Goal: Information Seeking & Learning: Find specific fact

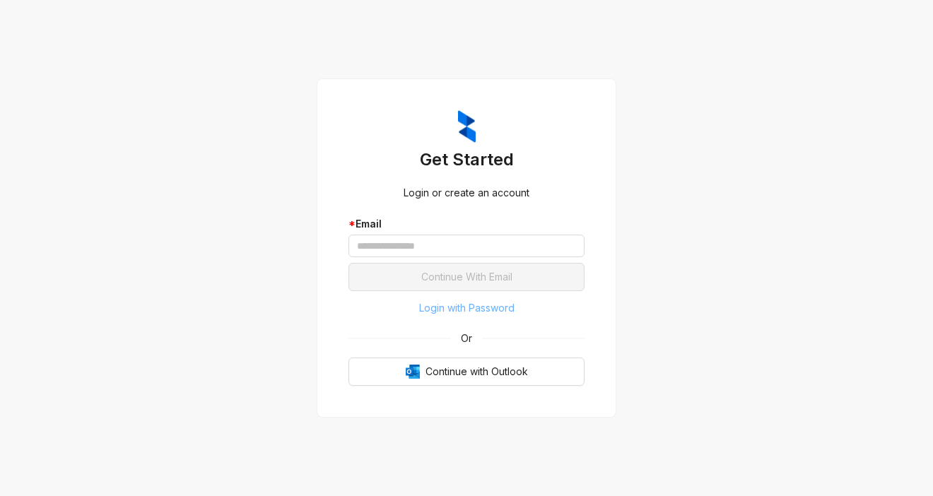
click at [478, 306] on span "Login with Password" at bounding box center [466, 308] width 95 height 16
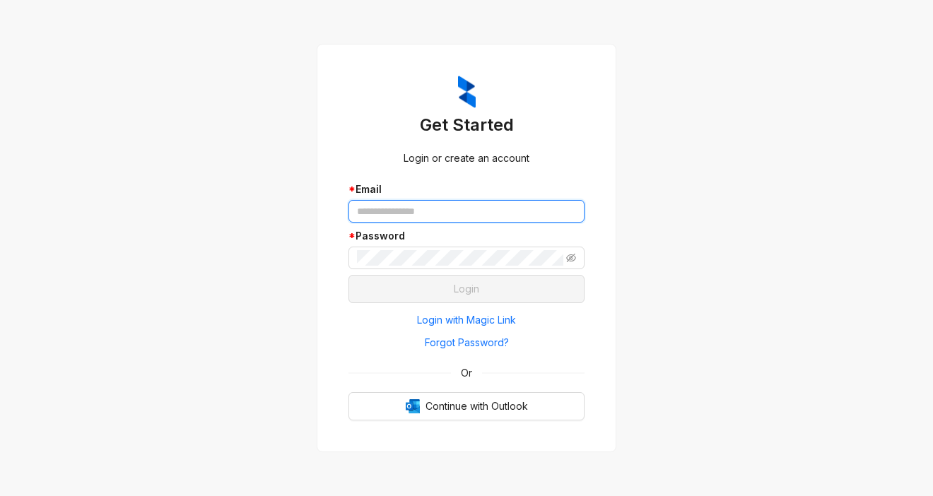
click at [435, 206] on input "text" at bounding box center [466, 211] width 236 height 23
type input "**********"
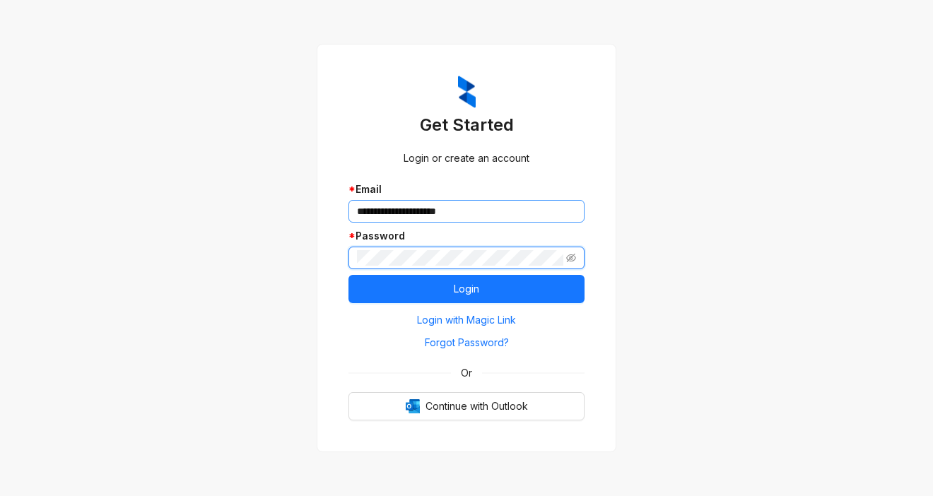
click at [348, 275] on button "Login" at bounding box center [466, 289] width 236 height 28
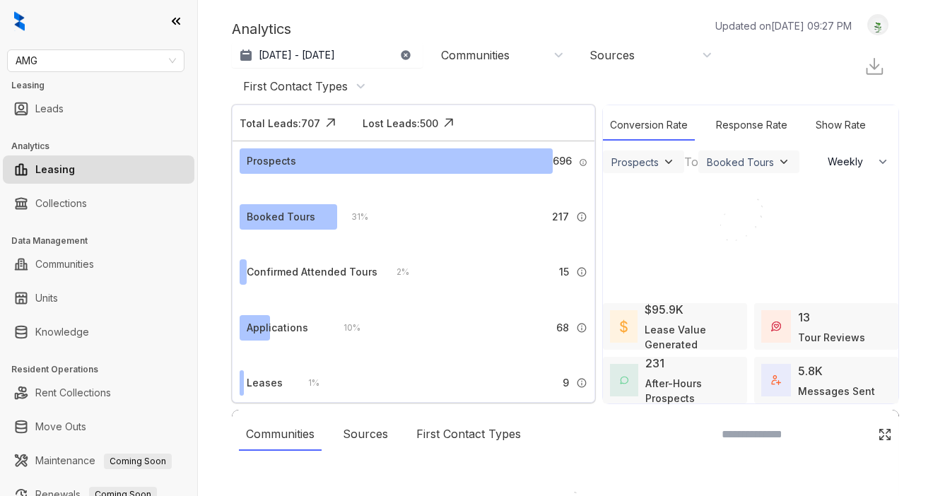
select select "******"
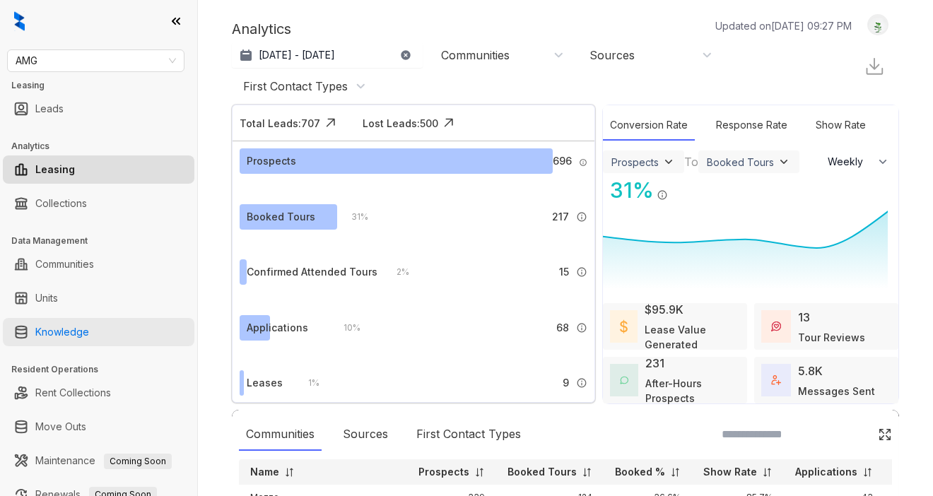
click at [89, 339] on link "Knowledge" at bounding box center [62, 332] width 54 height 28
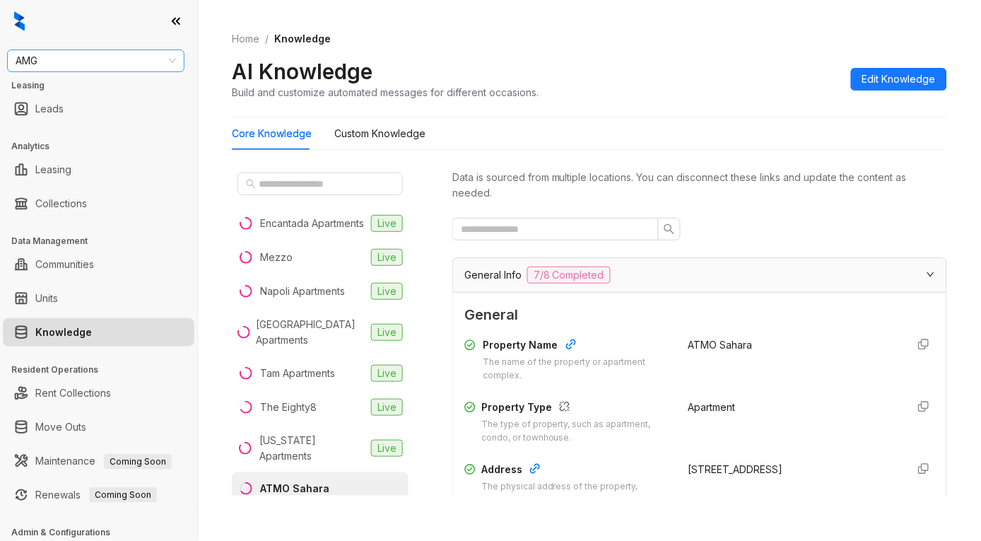
click at [92, 67] on span "AMG" at bounding box center [96, 60] width 160 height 21
type input "*****"
click at [101, 88] on div "Magnolia Capital" at bounding box center [95, 89] width 155 height 16
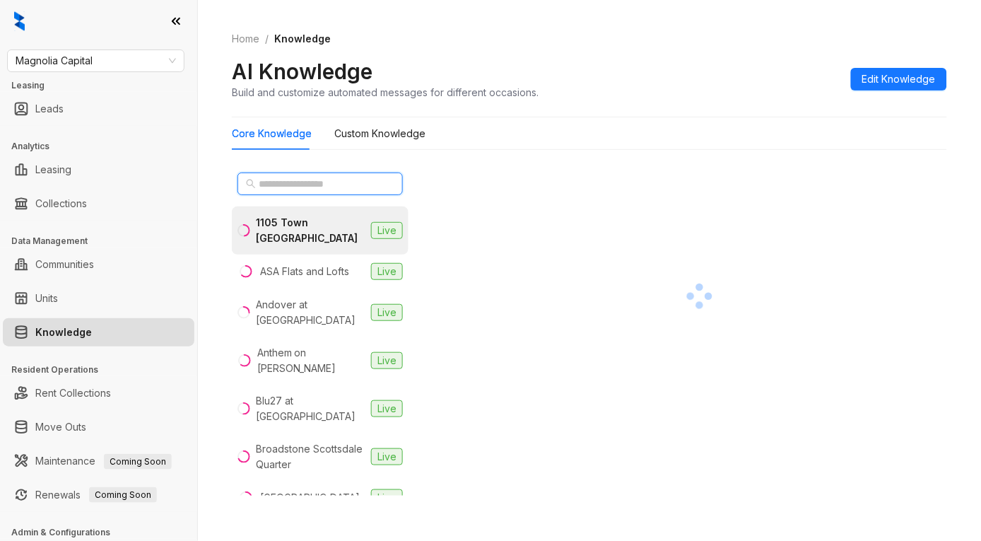
click at [317, 184] on input "text" at bounding box center [321, 184] width 124 height 16
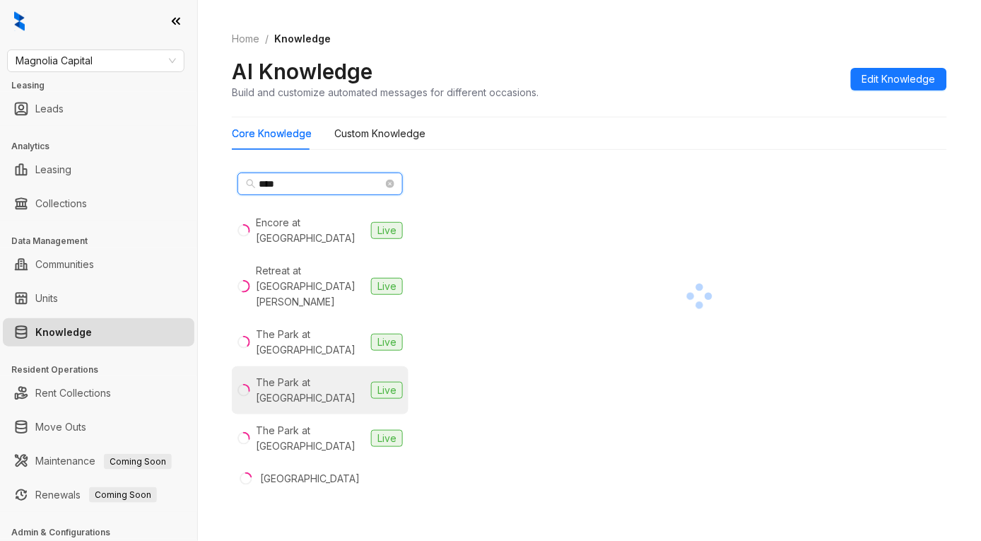
type input "****"
click at [298, 374] on div "The Park at Positano" at bounding box center [311, 389] width 110 height 31
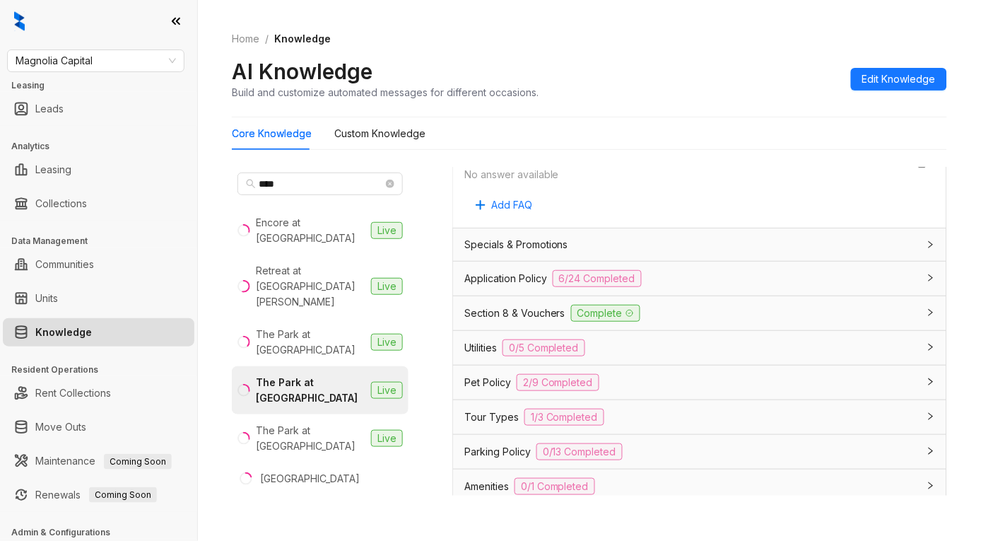
scroll to position [1099, 0]
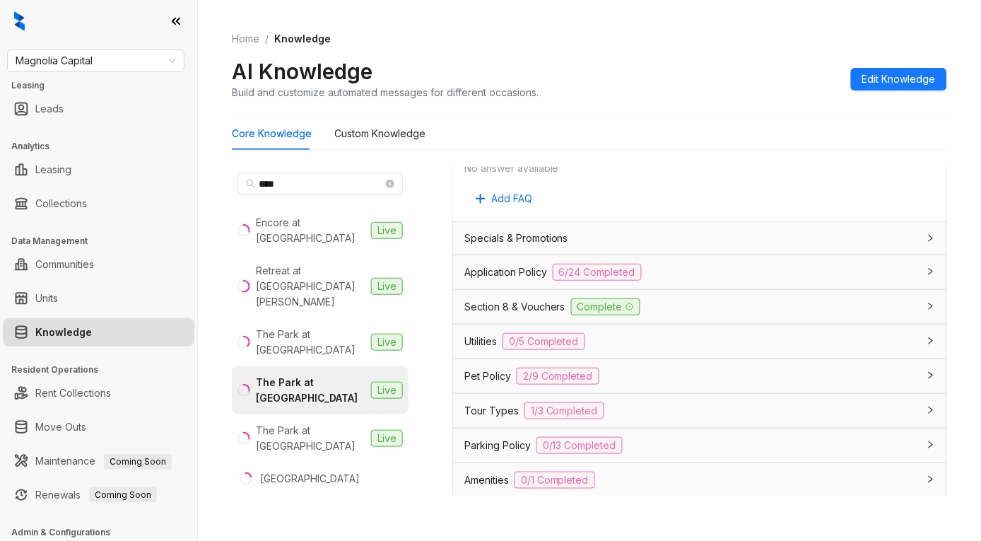
click at [482, 264] on span "Application Policy" at bounding box center [505, 272] width 83 height 16
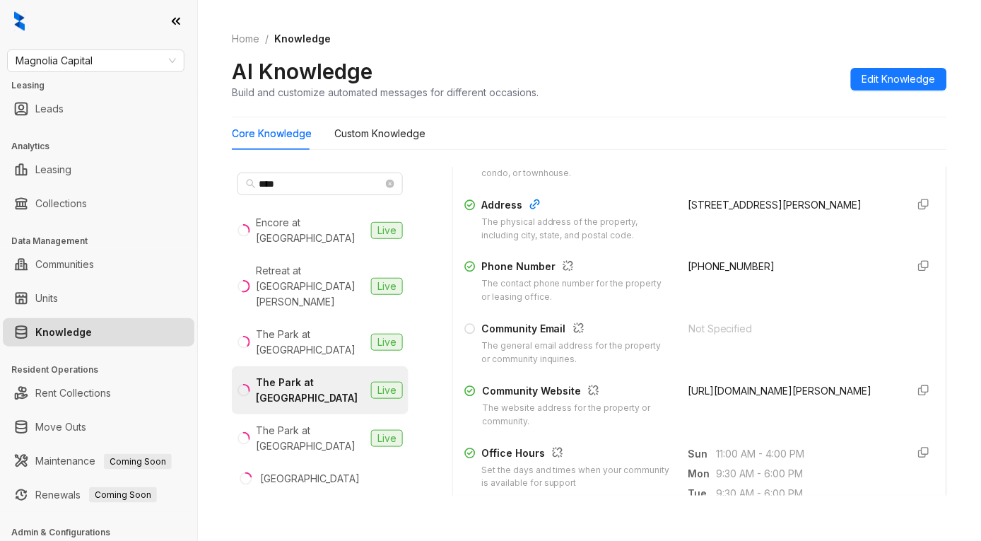
scroll to position [235, 0]
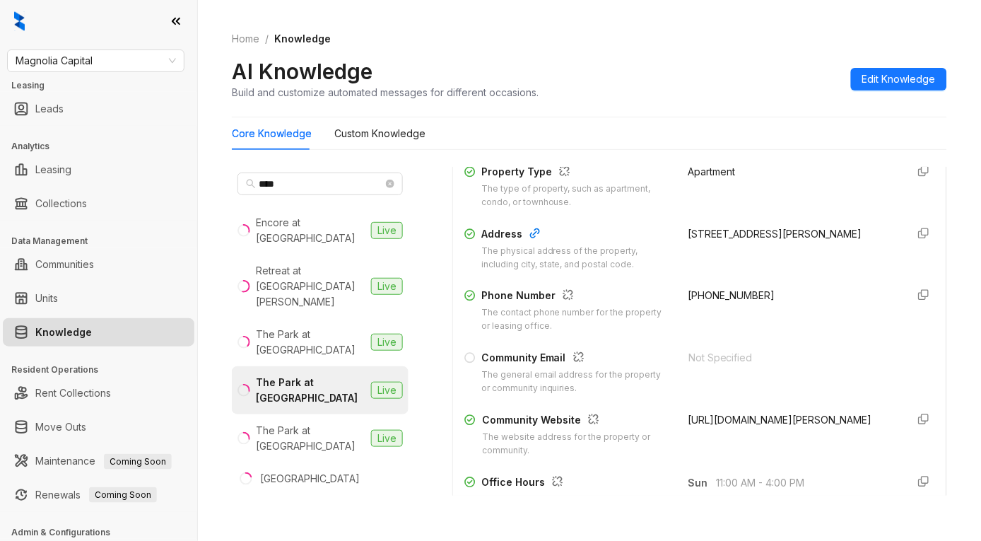
click at [818, 425] on span "https://www.theparkatpositano.com/the-park-at-positano-fort-myers-fl/" at bounding box center [780, 419] width 184 height 12
drag, startPoint x: 825, startPoint y: 436, endPoint x: 668, endPoint y: 420, distance: 157.6
click at [668, 420] on div "Community Website The website address for the property or community. https://ww…" at bounding box center [699, 434] width 471 height 45
copy span "https://www.theparkatpositano.com/the-park-at-positano-fort-myers-fl/"
drag, startPoint x: 364, startPoint y: 511, endPoint x: 433, endPoint y: 471, distance: 80.1
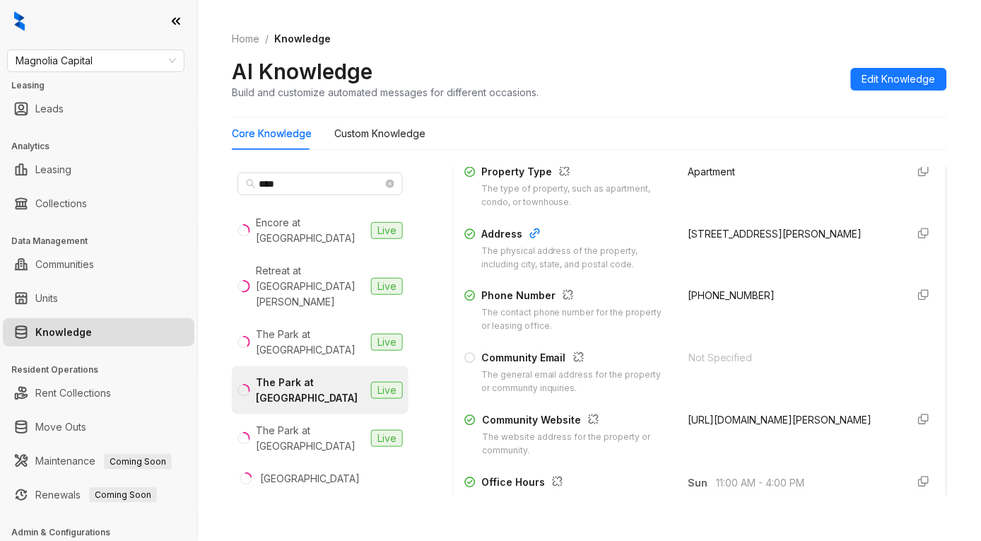
click at [364, 511] on div "Home / Knowledge AI Knowledge Build and customize automated messages for differ…" at bounding box center [589, 270] width 783 height 541
